Goal: Find specific page/section: Find specific page/section

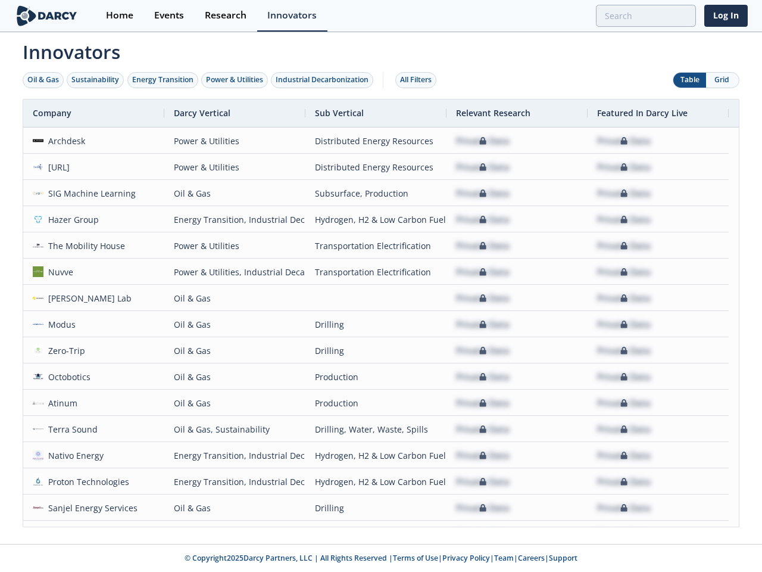
click at [43, 80] on div "Oil & Gas" at bounding box center [43, 79] width 32 height 11
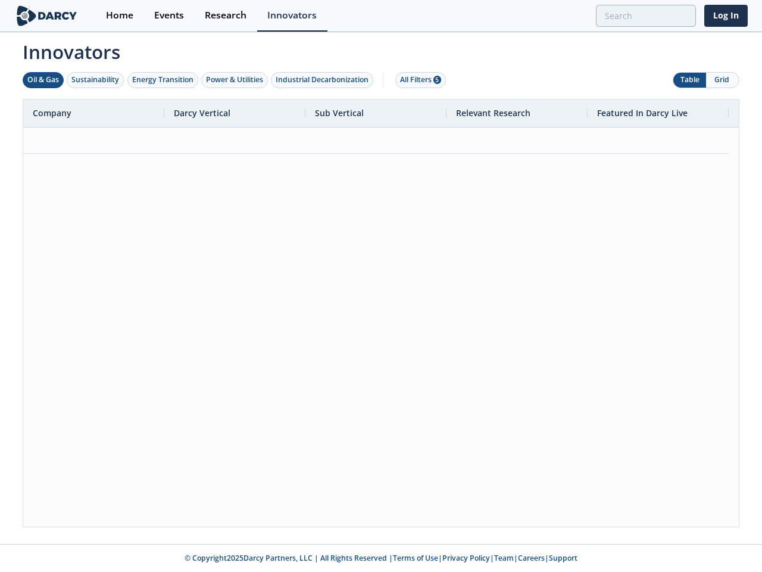
click at [96, 80] on div "Sustainability" at bounding box center [95, 79] width 48 height 11
click at [163, 80] on div "Energy Transition" at bounding box center [162, 79] width 61 height 11
click at [236, 80] on div "Power & Utilities" at bounding box center [234, 79] width 57 height 11
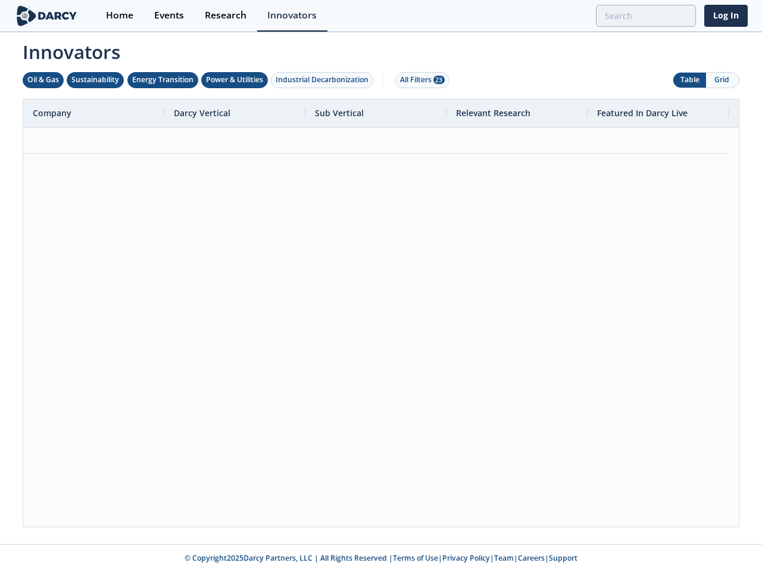
click at [324, 80] on div "Industrial Decarbonization" at bounding box center [322, 79] width 93 height 11
click at [419, 80] on div "All Filters 28" at bounding box center [422, 79] width 45 height 11
